Goal: Transaction & Acquisition: Purchase product/service

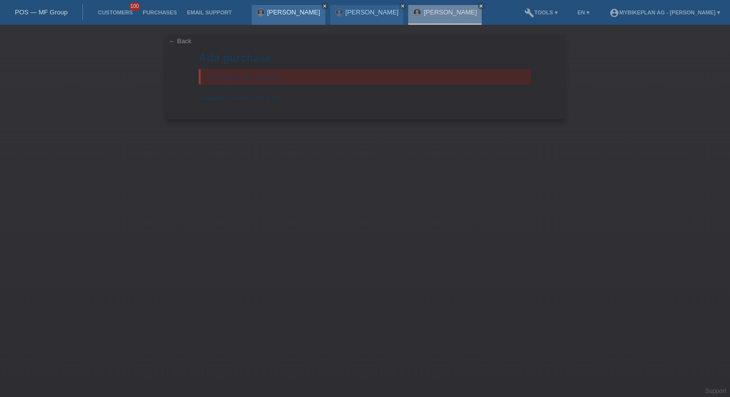
click at [322, 6] on icon "close" at bounding box center [324, 5] width 5 height 5
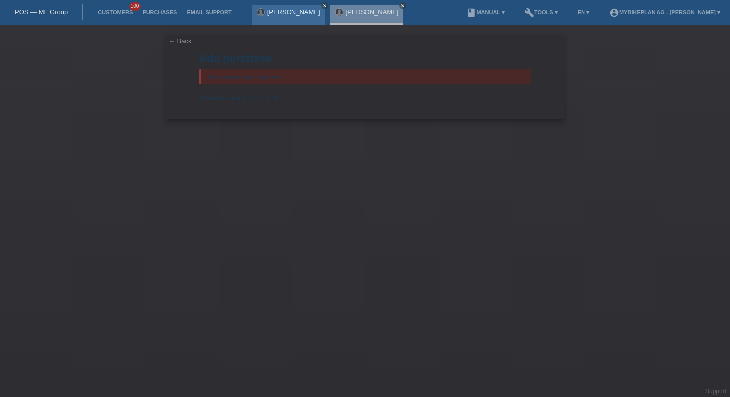
click at [322, 6] on icon "close" at bounding box center [324, 5] width 5 height 5
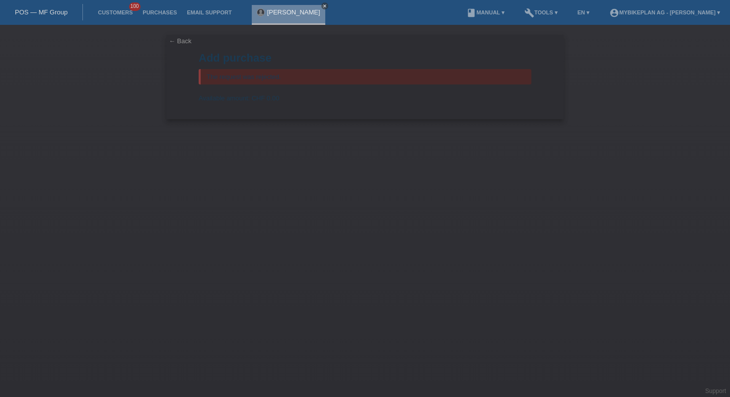
click at [327, 8] on icon "close" at bounding box center [324, 5] width 5 height 5
click at [42, 15] on link "POS — MF Group" at bounding box center [41, 11] width 53 height 7
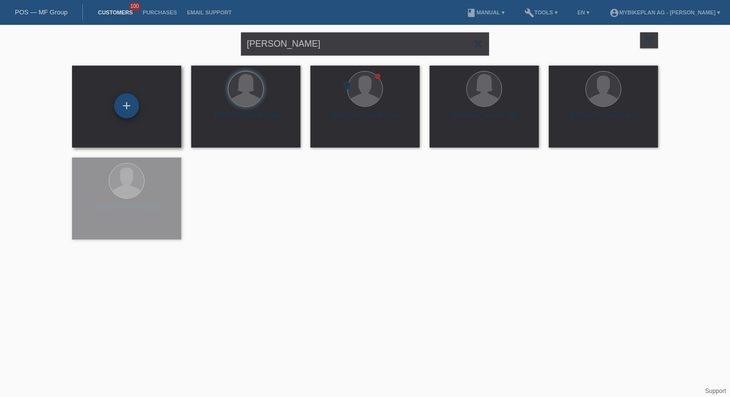
click at [125, 101] on div "+" at bounding box center [126, 105] width 25 height 25
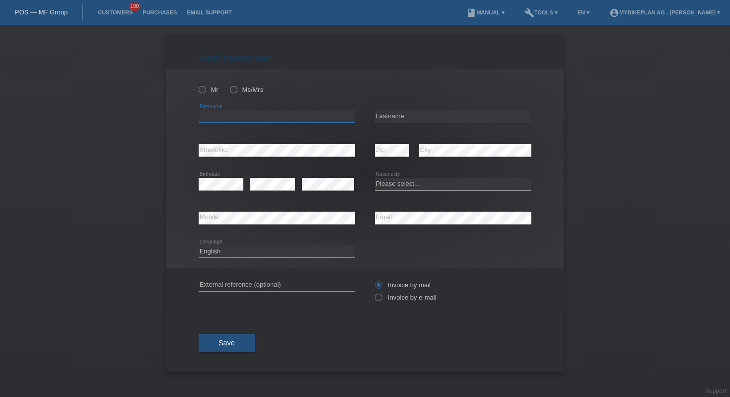
click at [262, 113] on input "text" at bounding box center [277, 116] width 156 height 12
paste input "Janine"
type input "Janine"
click at [396, 111] on input "text" at bounding box center [453, 116] width 156 height 12
paste input "Gloor"
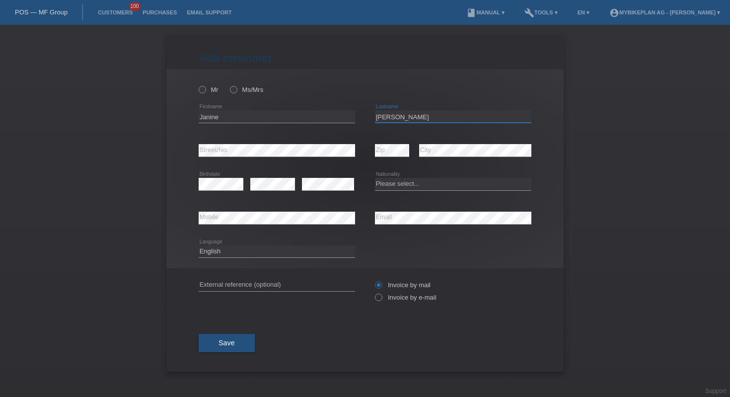
type input "Gloor"
click at [422, 189] on select "Please select... Switzerland Austria Germany Liechtenstein ------------ Afghani…" at bounding box center [453, 184] width 156 height 12
select select "CH"
click at [237, 289] on input "text" at bounding box center [277, 284] width 156 height 12
paste input "42842049194"
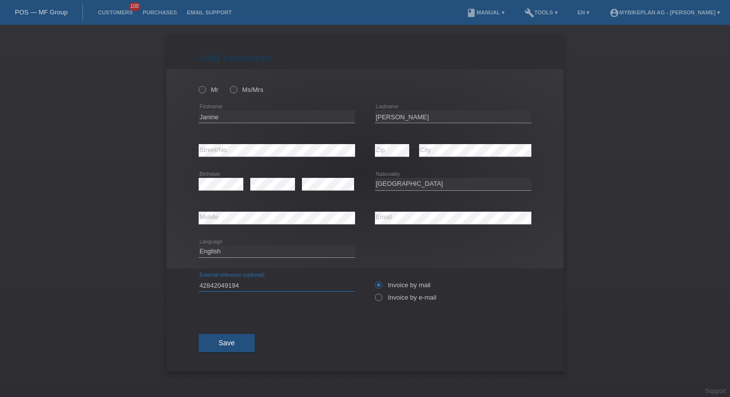
type input "42842049194"
click at [250, 249] on select "Deutsch Français Italiano English" at bounding box center [277, 251] width 156 height 12
select select "de"
click at [228, 84] on icon at bounding box center [228, 84] width 0 height 0
click at [232, 91] on input "Ms/Mrs" at bounding box center [233, 89] width 6 height 6
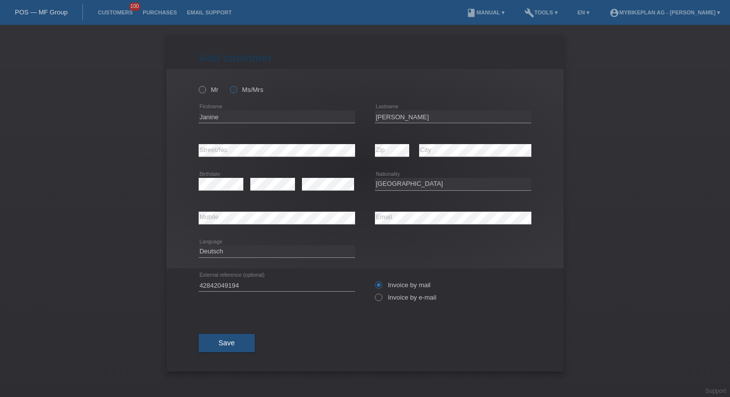
radio input "true"
click at [391, 294] on div "Invoice by mail Invoice by e-mail" at bounding box center [453, 290] width 156 height 25
click at [373, 292] on icon at bounding box center [373, 292] width 0 height 0
click at [379, 298] on input "Invoice by e-mail" at bounding box center [378, 299] width 6 height 12
radio input "true"
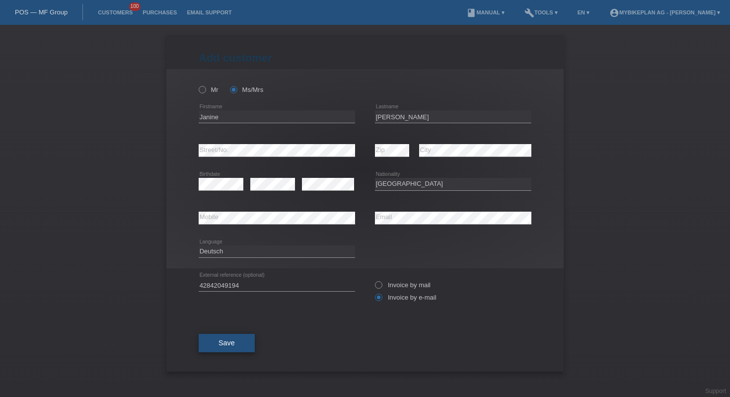
click at [212, 350] on button "Save" at bounding box center [227, 343] width 56 height 19
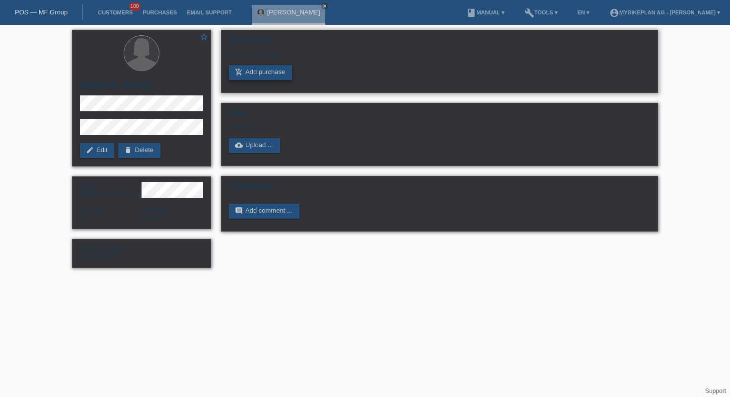
click at [249, 72] on link "add_shopping_cart Add purchase" at bounding box center [260, 72] width 63 height 15
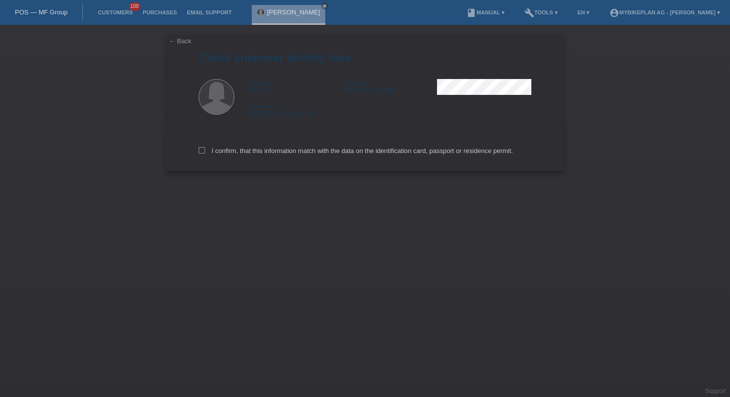
click at [249, 147] on div "I confirm, that this information match with the data on the identification card…" at bounding box center [365, 149] width 333 height 44
click at [259, 150] on label "I confirm, that this information match with the data on the identification card…" at bounding box center [356, 150] width 314 height 7
click at [205, 150] on input "I confirm, that this information match with the data on the identification card…" at bounding box center [202, 150] width 6 height 6
checkbox input "true"
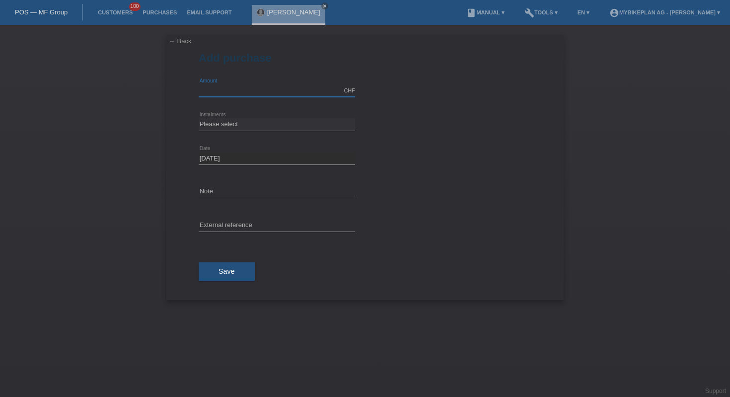
click at [237, 88] on input "text" at bounding box center [277, 90] width 156 height 12
paste input "3.253,18"
click at [216, 90] on input "3.25318" at bounding box center [277, 90] width 156 height 12
type input "NaN"
click at [244, 124] on select "Please select 6 instalments 12 instalments 18 instalments 24 instalments 36 ins…" at bounding box center [277, 124] width 156 height 12
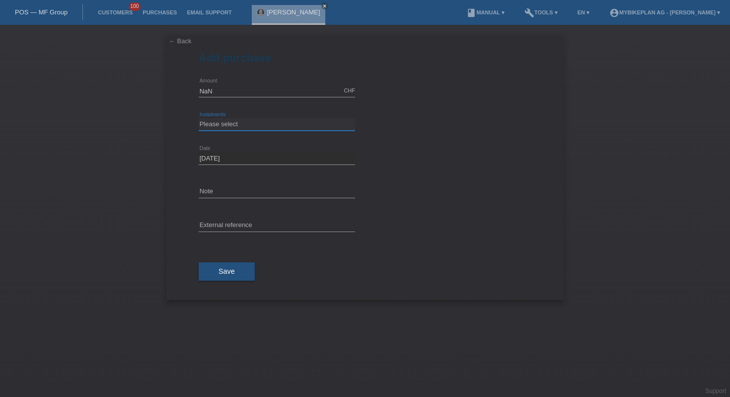
select select "487"
click at [236, 219] on input "text" at bounding box center [277, 225] width 156 height 12
paste input "42842049194"
type input "42842049194"
click at [237, 89] on input "NaN" at bounding box center [277, 90] width 156 height 12
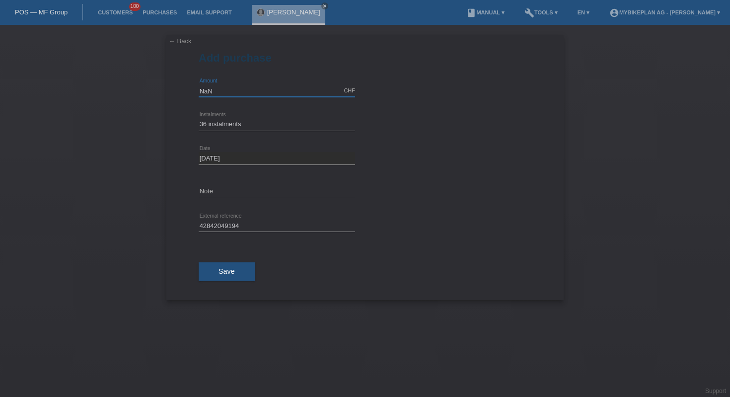
type input "Na"
click at [237, 93] on input "0.00" at bounding box center [277, 90] width 156 height 12
paste input "3.253,18"
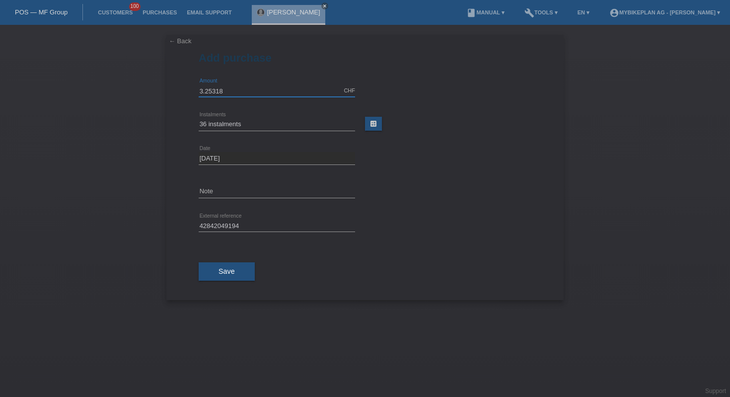
click at [224, 90] on input "3.25318" at bounding box center [277, 90] width 156 height 12
click at [205, 87] on input "3.25318" at bounding box center [277, 90] width 156 height 12
click at [214, 92] on input "325318" at bounding box center [277, 90] width 156 height 12
type input "3253.18"
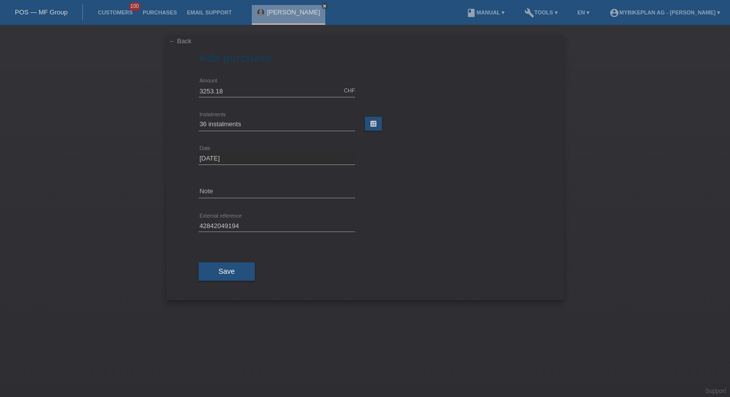
click at [354, 272] on div "Save" at bounding box center [365, 272] width 333 height 58
click at [243, 271] on button "Save" at bounding box center [227, 271] width 56 height 19
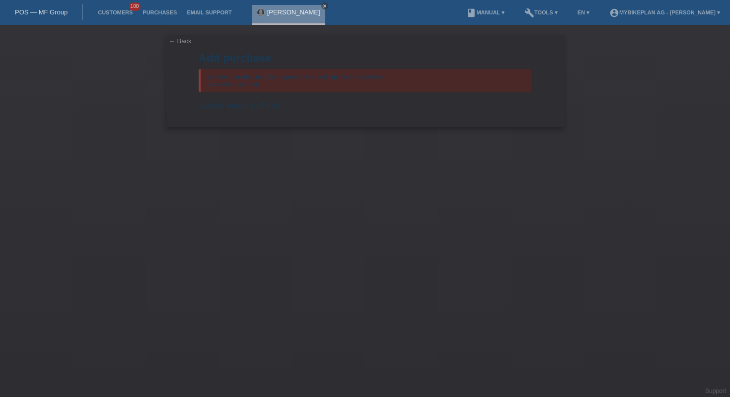
click at [322, 4] on icon "close" at bounding box center [324, 5] width 5 height 5
click at [52, 10] on link "POS — MF Group" at bounding box center [41, 11] width 53 height 7
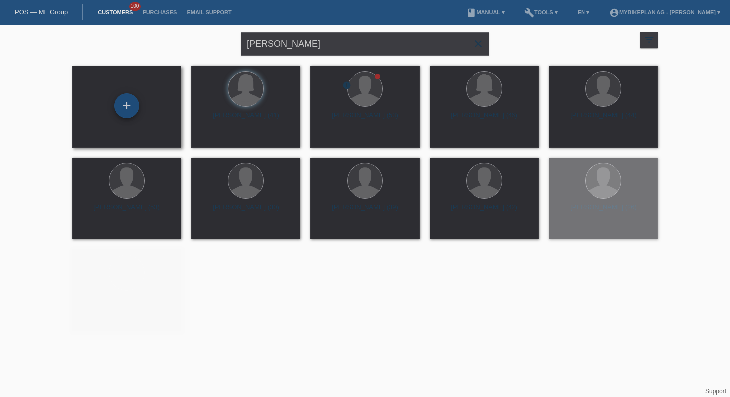
click at [127, 110] on div "+" at bounding box center [126, 105] width 25 height 25
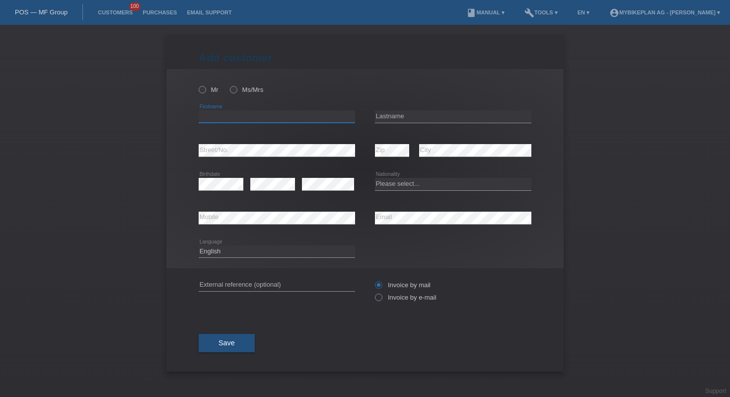
click at [242, 117] on input "text" at bounding box center [277, 116] width 156 height 12
paste input "Riechsteiner"
click at [331, 117] on input "Riechsteiner" at bounding box center [277, 116] width 156 height 12
paste input "[PERSON_NAME]"
click at [216, 113] on input "Riechsteiner Jannine" at bounding box center [277, 116] width 156 height 12
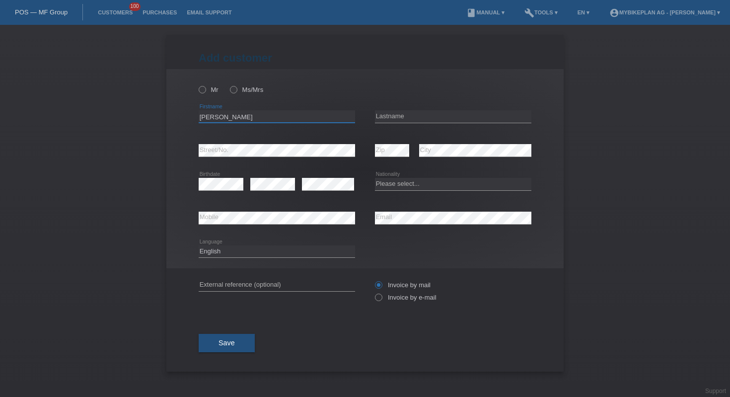
click at [216, 113] on input "Riechsteiner Jannine" at bounding box center [277, 116] width 156 height 12
type input "Riechsteiner Jannine"
click at [413, 119] on input "text" at bounding box center [453, 116] width 156 height 12
paste input "Riechsteiner"
type input "Riechsteiner"
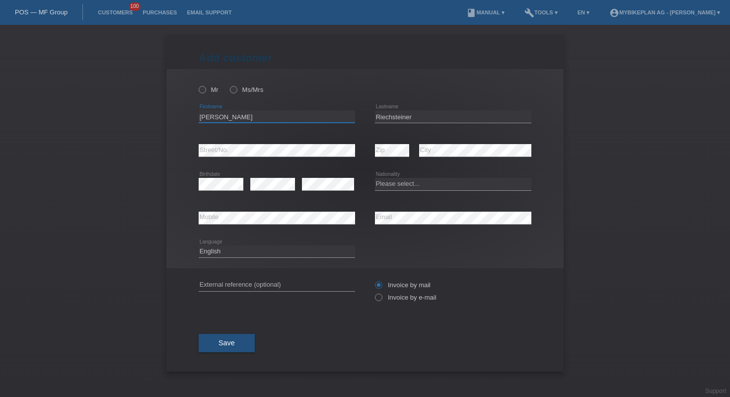
click at [238, 117] on input "Riechsteiner Jannine" at bounding box center [277, 116] width 156 height 12
type input "[PERSON_NAME]"
click at [401, 143] on div "error Zip" at bounding box center [392, 151] width 34 height 34
click at [432, 178] on select "Please select... Switzerland Austria Germany Liechtenstein ------------ Afghani…" at bounding box center [453, 184] width 156 height 12
select select "CH"
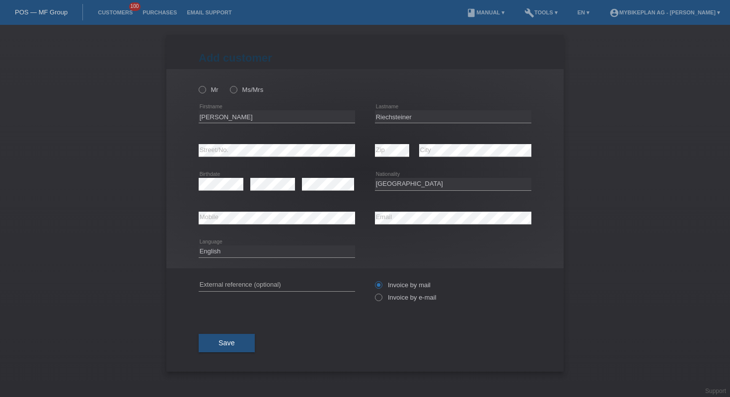
click at [282, 292] on div "error External reference (optional)" at bounding box center [277, 285] width 156 height 34
click at [278, 280] on input "text" at bounding box center [277, 284] width 156 height 12
paste input "42853387902"
type input "42853387902"
click at [256, 248] on select "Deutsch Français Italiano English" at bounding box center [277, 251] width 156 height 12
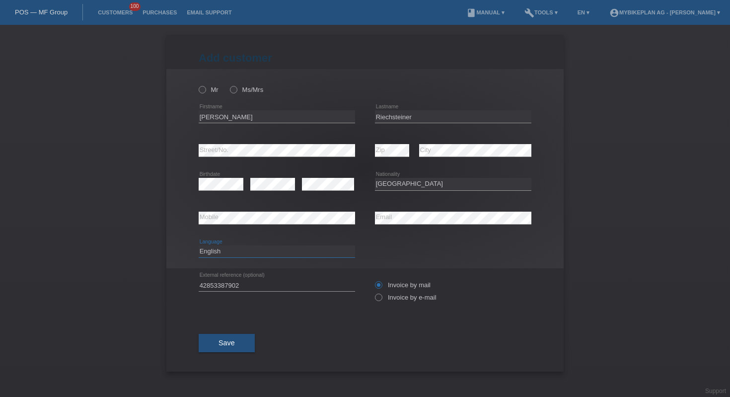
select select "de"
click at [373, 292] on icon at bounding box center [373, 292] width 0 height 0
click at [381, 296] on input "Invoice by e-mail" at bounding box center [378, 299] width 6 height 12
radio input "true"
click at [228, 84] on icon at bounding box center [228, 84] width 0 height 0
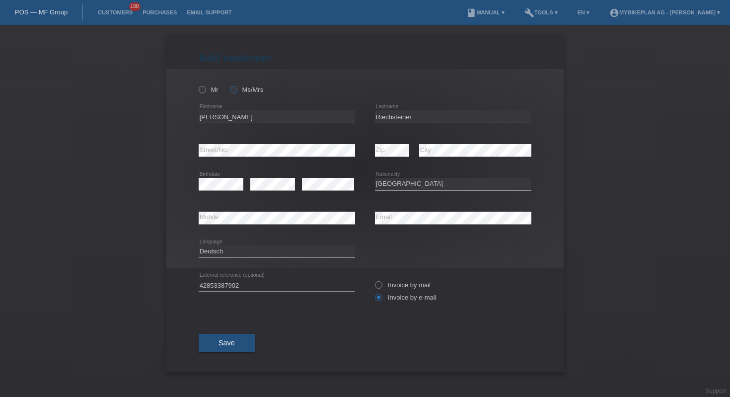
click at [230, 87] on input "Ms/Mrs" at bounding box center [233, 89] width 6 height 6
radio input "true"
click at [239, 355] on div "Save" at bounding box center [365, 343] width 333 height 58
click at [236, 342] on button "Save" at bounding box center [227, 343] width 56 height 19
click at [239, 347] on button "Save" at bounding box center [227, 343] width 56 height 19
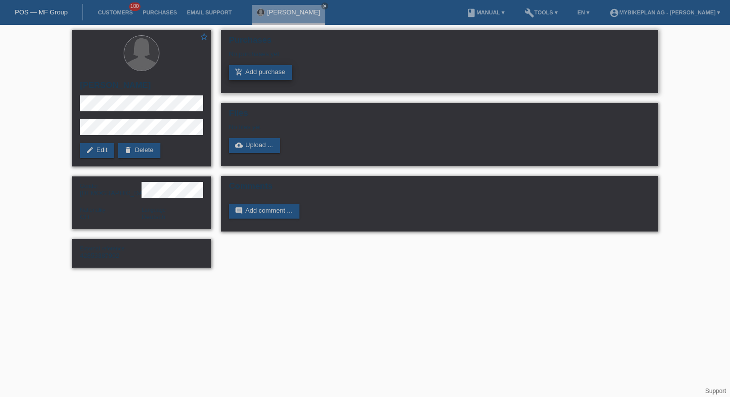
click at [278, 74] on link "add_shopping_cart Add purchase" at bounding box center [260, 72] width 63 height 15
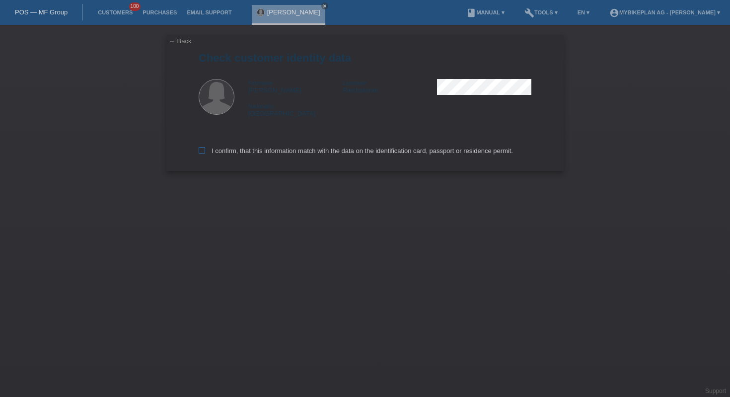
click at [265, 150] on label "I confirm, that this information match with the data on the identification card…" at bounding box center [356, 150] width 314 height 7
click at [205, 150] on input "I confirm, that this information match with the data on the identification card…" at bounding box center [202, 150] width 6 height 6
checkbox input "true"
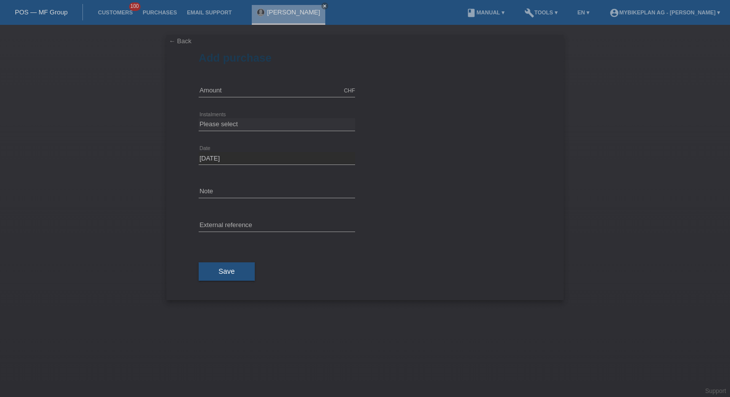
click at [227, 98] on div "CHF error Amount" at bounding box center [277, 91] width 156 height 34
click at [227, 91] on input "text" at bounding box center [277, 90] width 156 height 12
type input "4199.00"
click at [253, 122] on select "Please select 6 instalments 12 instalments 18 instalments 24 instalments 36 ins…" at bounding box center [277, 124] width 156 height 12
click at [234, 123] on select "Please select 6 instalments 12 instalments 18 instalments 24 instalments 36 ins…" at bounding box center [277, 124] width 156 height 12
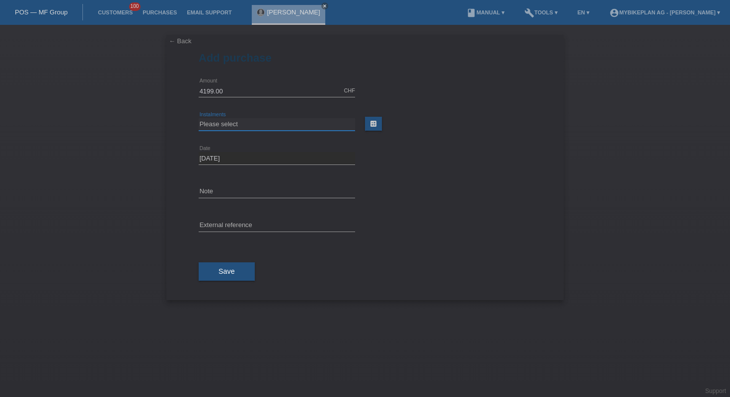
select select "488"
click at [248, 228] on input "text" at bounding box center [277, 225] width 156 height 12
paste input "[GEOGRAPHIC_DATA]"
click at [271, 217] on div "[GEOGRAPHIC_DATA] error External reference" at bounding box center [277, 226] width 156 height 34
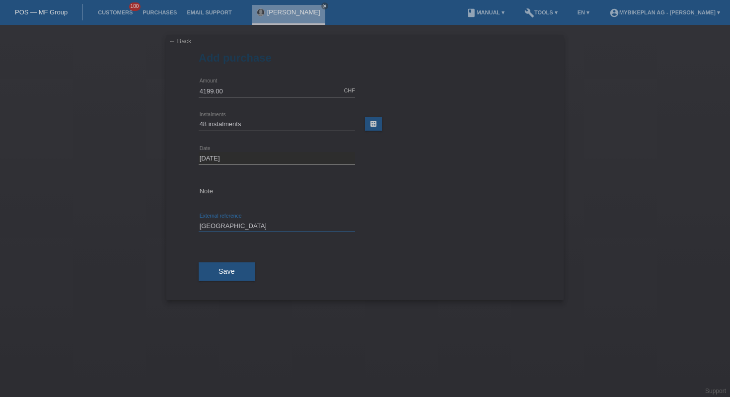
click at [266, 224] on input "[GEOGRAPHIC_DATA]" at bounding box center [277, 225] width 156 height 12
paste input "42853387902"
type input "42853387902"
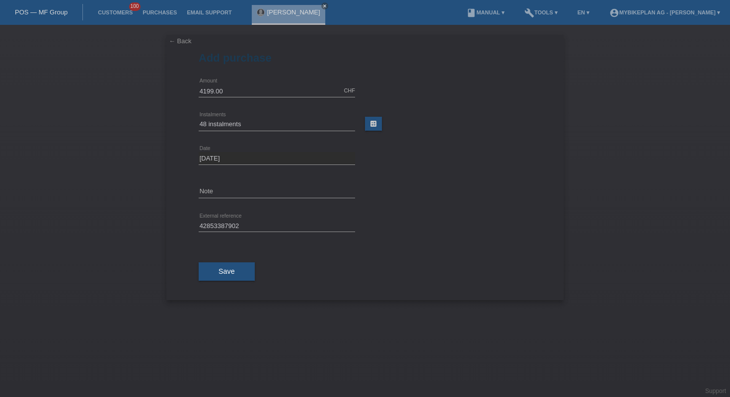
click at [226, 281] on div "Save" at bounding box center [365, 272] width 333 height 58
click at [226, 279] on button "Save" at bounding box center [227, 271] width 56 height 19
